Goal: Check status: Check status

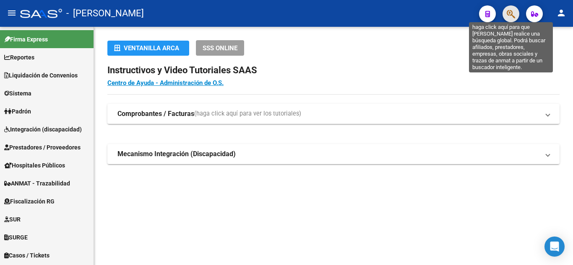
click at [514, 12] on icon "button" at bounding box center [511, 14] width 8 height 10
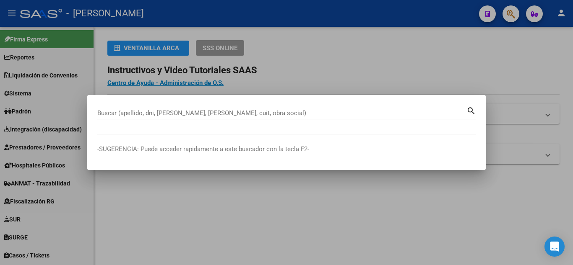
click at [154, 109] on div "Buscar (apellido, dni, [PERSON_NAME], [PERSON_NAME], cuit, obra social)" at bounding box center [281, 113] width 369 height 13
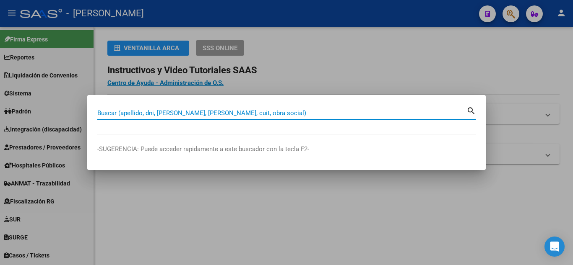
paste input "95223190"
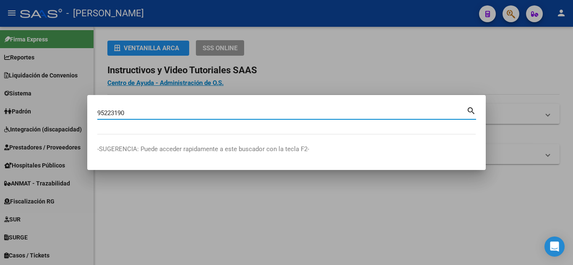
type input "95223190"
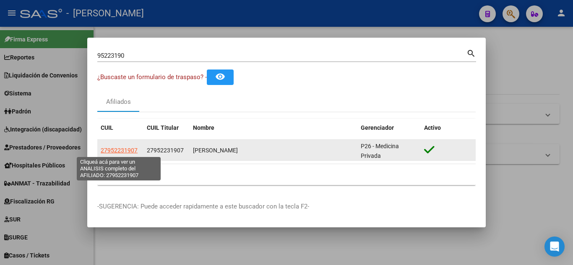
click at [117, 149] on span "27952231907" at bounding box center [119, 150] width 37 height 7
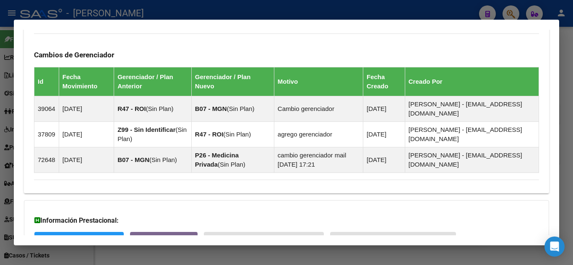
scroll to position [545, 0]
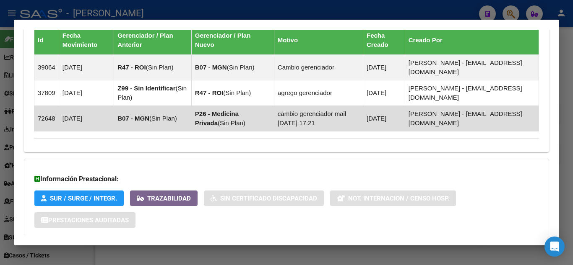
drag, startPoint x: 69, startPoint y: 118, endPoint x: 85, endPoint y: 118, distance: 15.9
click at [85, 118] on td "[DATE]" at bounding box center [86, 119] width 55 height 26
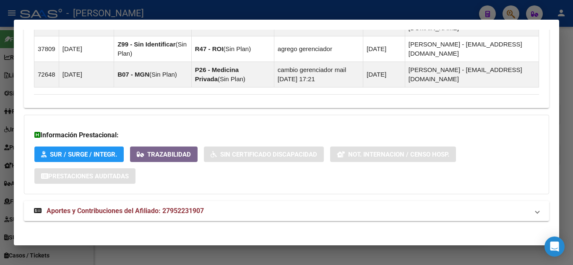
scroll to position [594, 0]
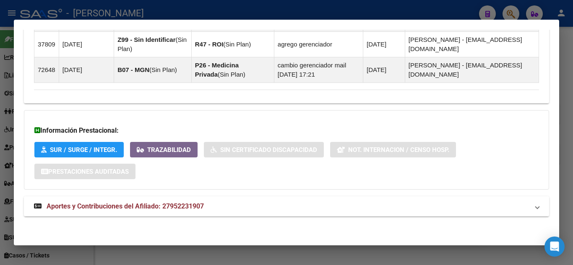
click at [143, 205] on span "Aportes y Contribuciones del Afiliado: 27952231907" at bounding box center [125, 207] width 157 height 8
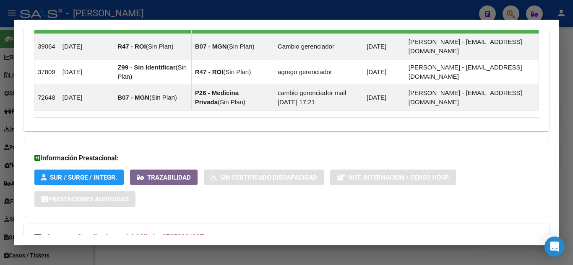
scroll to position [510, 0]
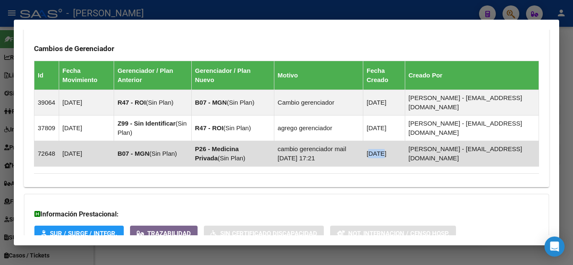
drag, startPoint x: 388, startPoint y: 153, endPoint x: 400, endPoint y: 154, distance: 12.2
click at [400, 154] on td "[DATE]" at bounding box center [384, 154] width 42 height 26
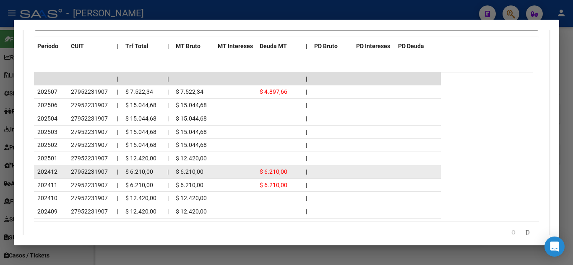
scroll to position [970, 0]
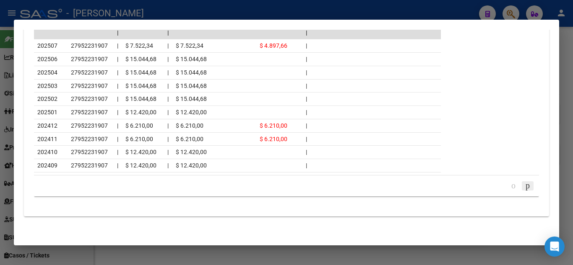
click at [524, 187] on icon "go to next page" at bounding box center [527, 186] width 7 height 10
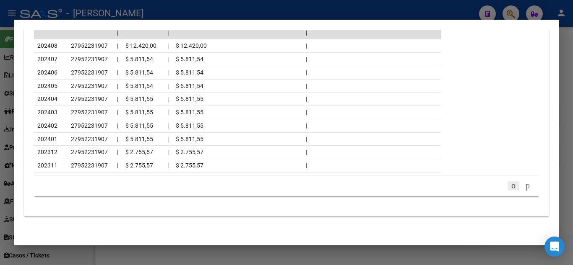
click at [510, 187] on icon "go to previous page" at bounding box center [513, 186] width 7 height 10
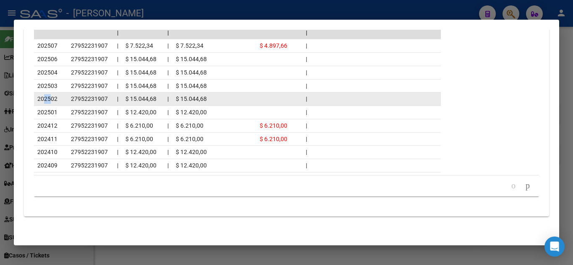
click at [52, 99] on span "202502" at bounding box center [47, 99] width 20 height 7
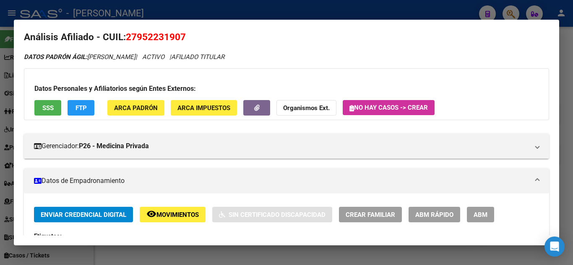
scroll to position [0, 0]
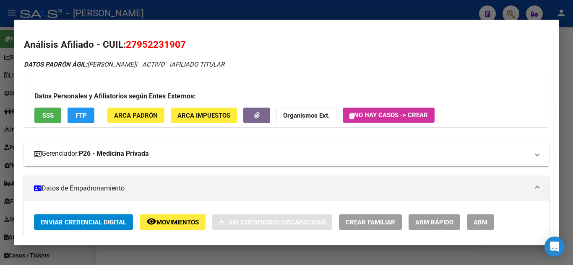
click at [535, 158] on span at bounding box center [536, 154] width 3 height 10
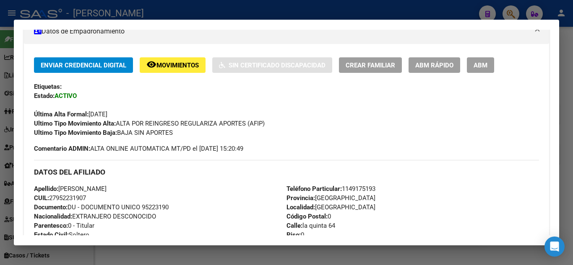
scroll to position [252, 0]
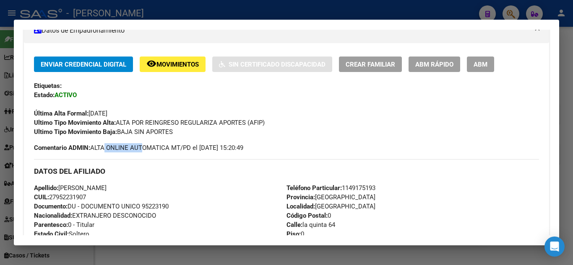
drag, startPoint x: 105, startPoint y: 152, endPoint x: 188, endPoint y: 152, distance: 83.4
click at [182, 152] on span "Comentario ADMIN: ALTA ONLINE AUTOMATICA MT/PD el [DATE] 15:20:49" at bounding box center [138, 147] width 209 height 9
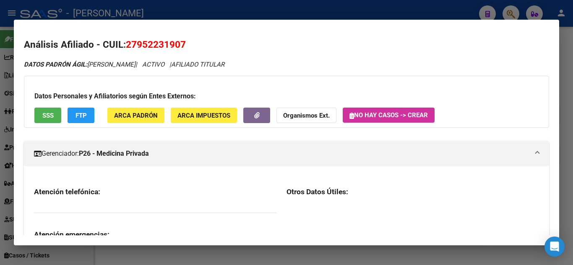
scroll to position [0, 0]
